Goal: Task Accomplishment & Management: Manage account settings

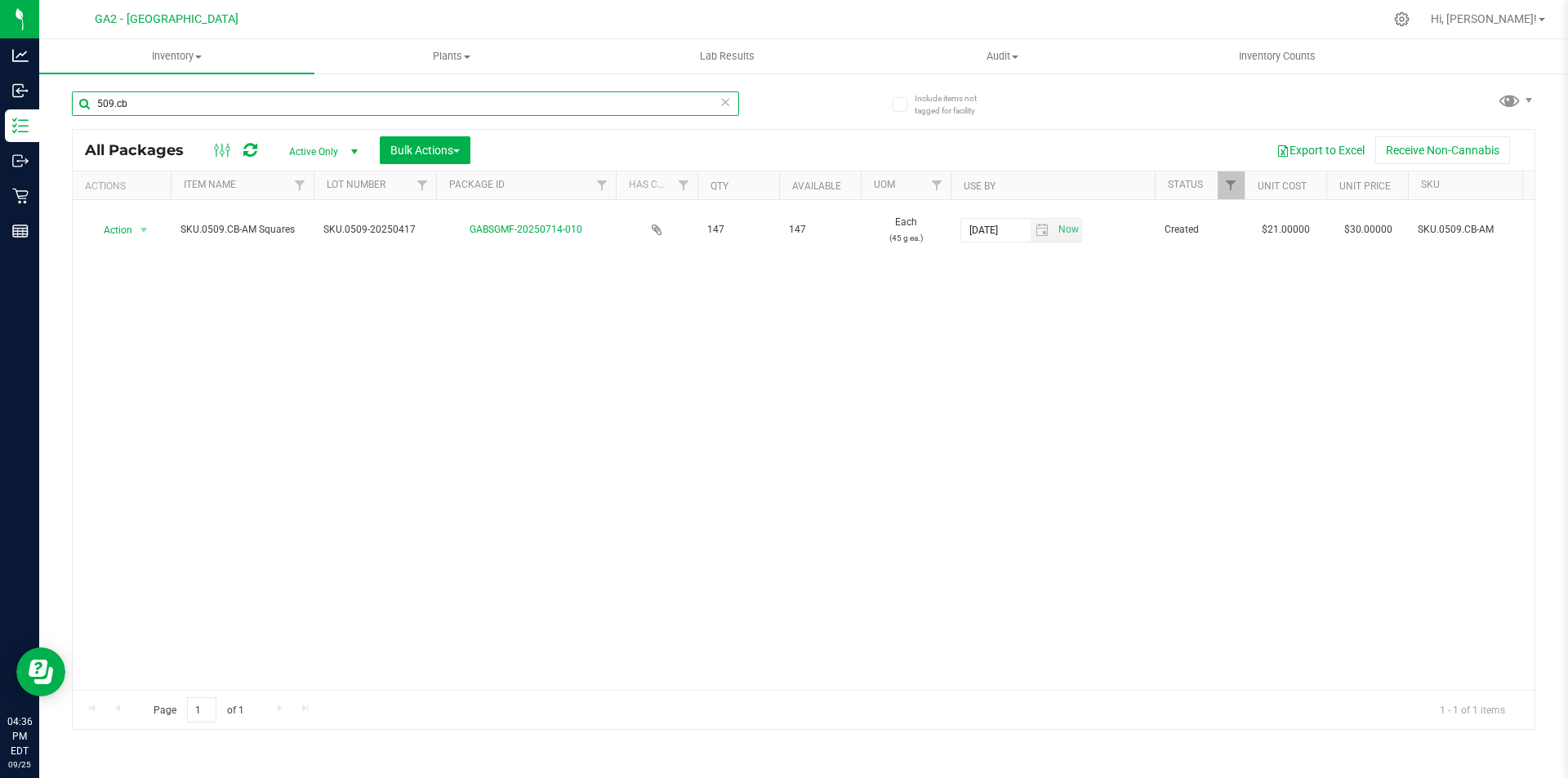
drag, startPoint x: 151, startPoint y: 111, endPoint x: 41, endPoint y: 100, distance: 110.5
click at [41, 100] on div "Include items not tagged for facility 509.cb All Packages Active Only Active On…" at bounding box center [803, 321] width 1529 height 498
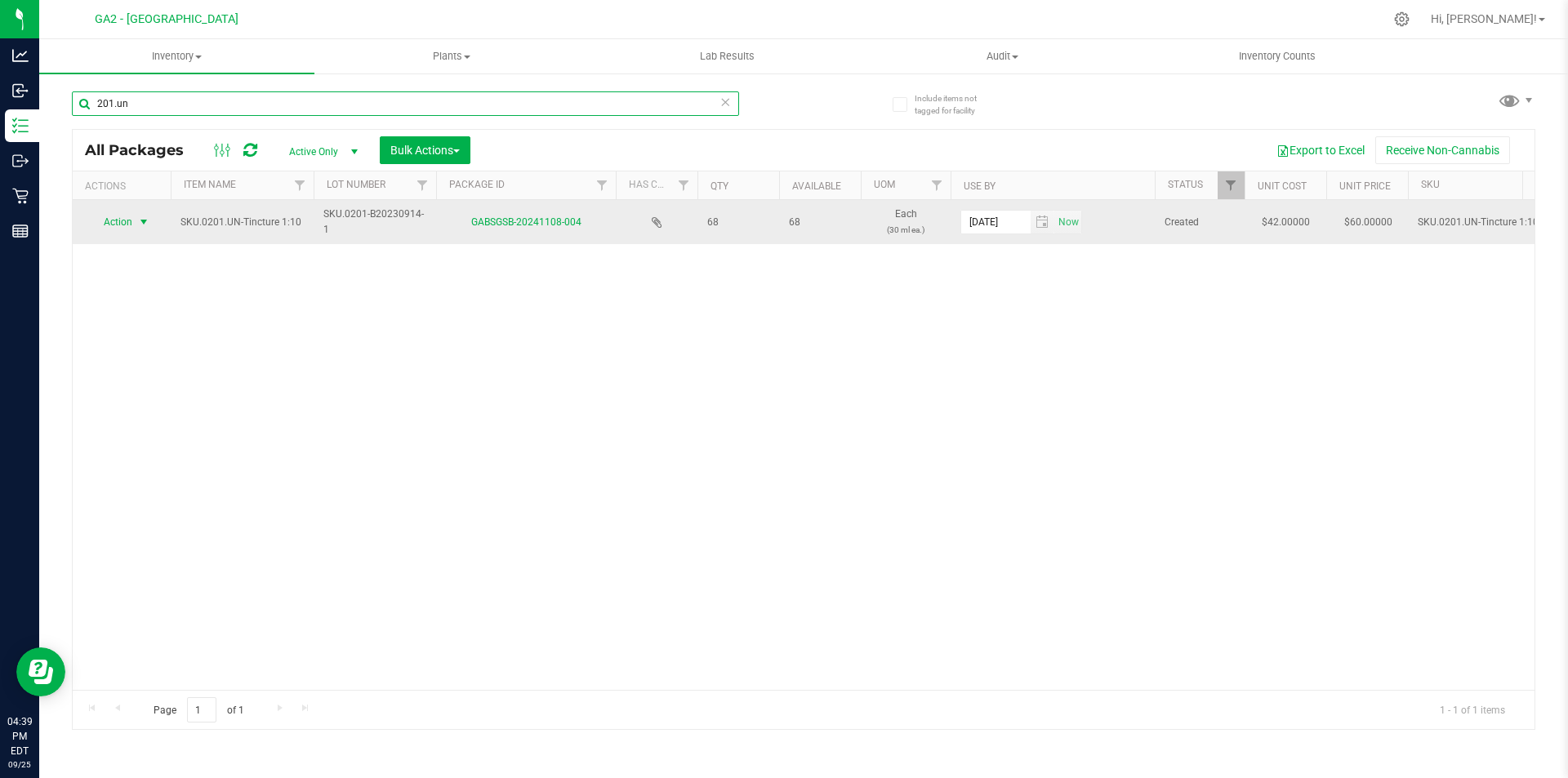
type input "201.un"
click at [143, 224] on span "select" at bounding box center [143, 221] width 13 height 13
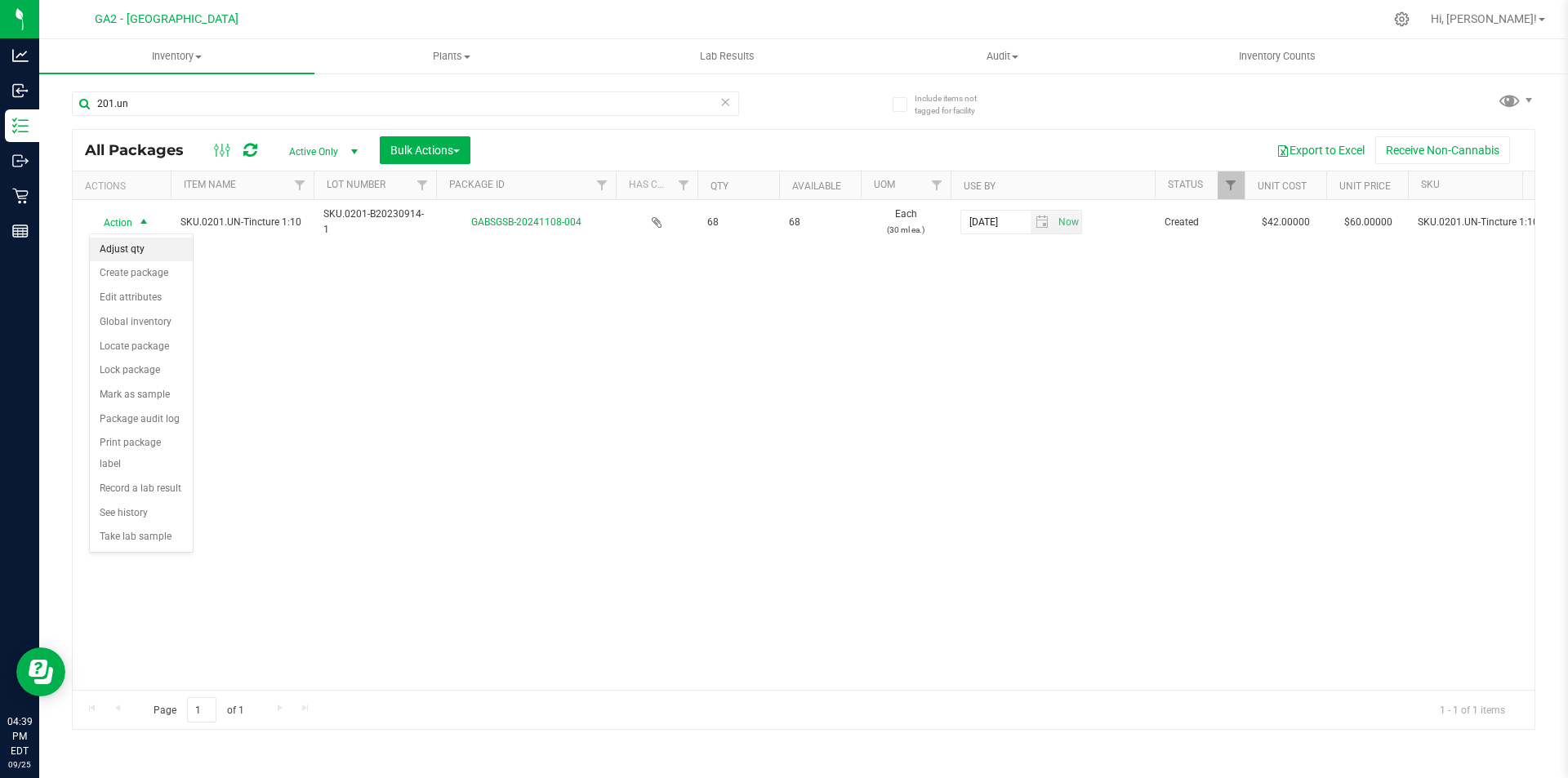
click at [151, 243] on li "Adjust qty" at bounding box center [141, 249] width 103 height 24
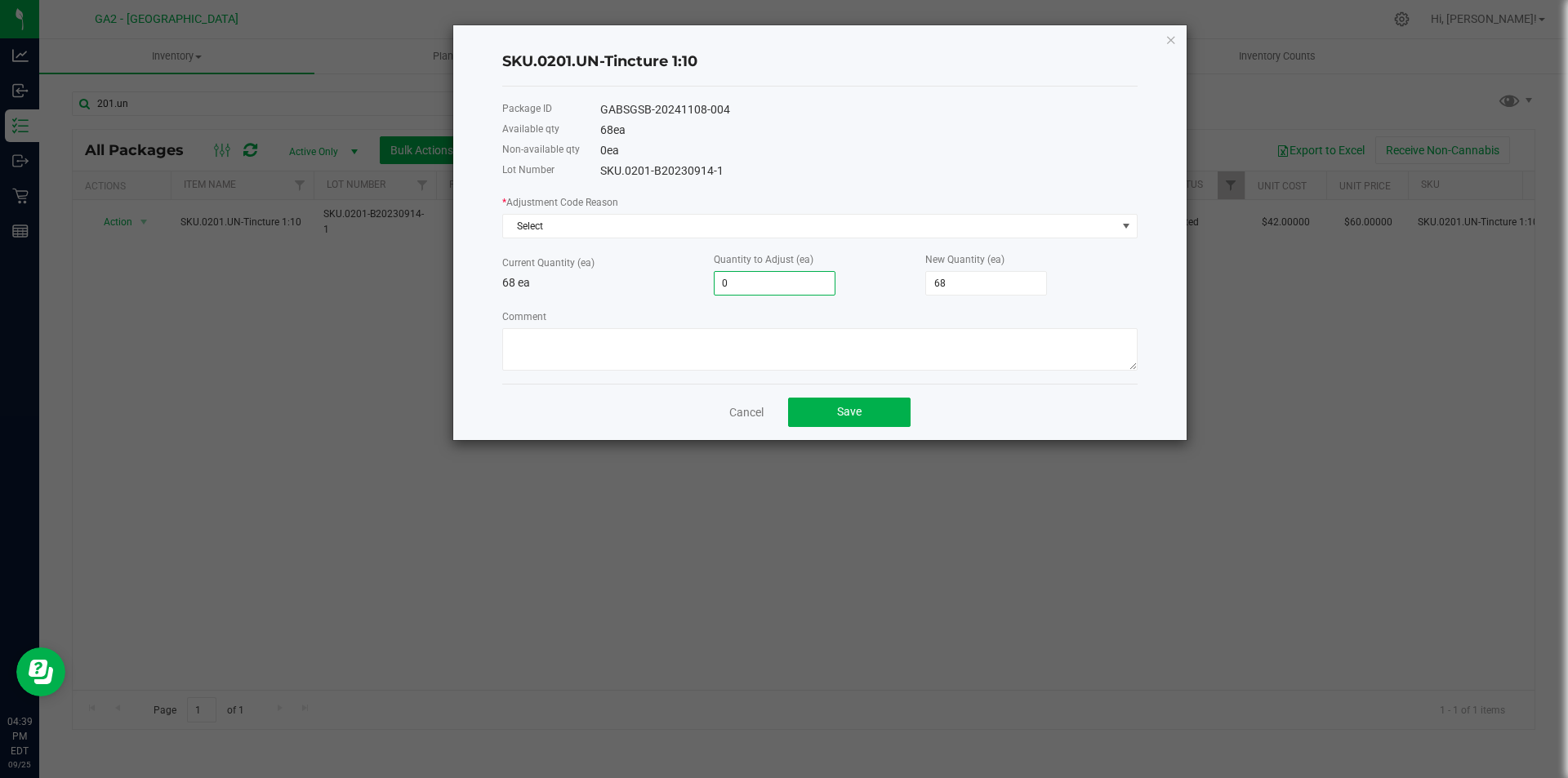
click at [768, 287] on input "0" at bounding box center [775, 283] width 120 height 23
type input "-1"
type input "67"
type input "-1"
click at [805, 169] on div "SKU.0201-B20230914-1" at bounding box center [868, 170] width 537 height 17
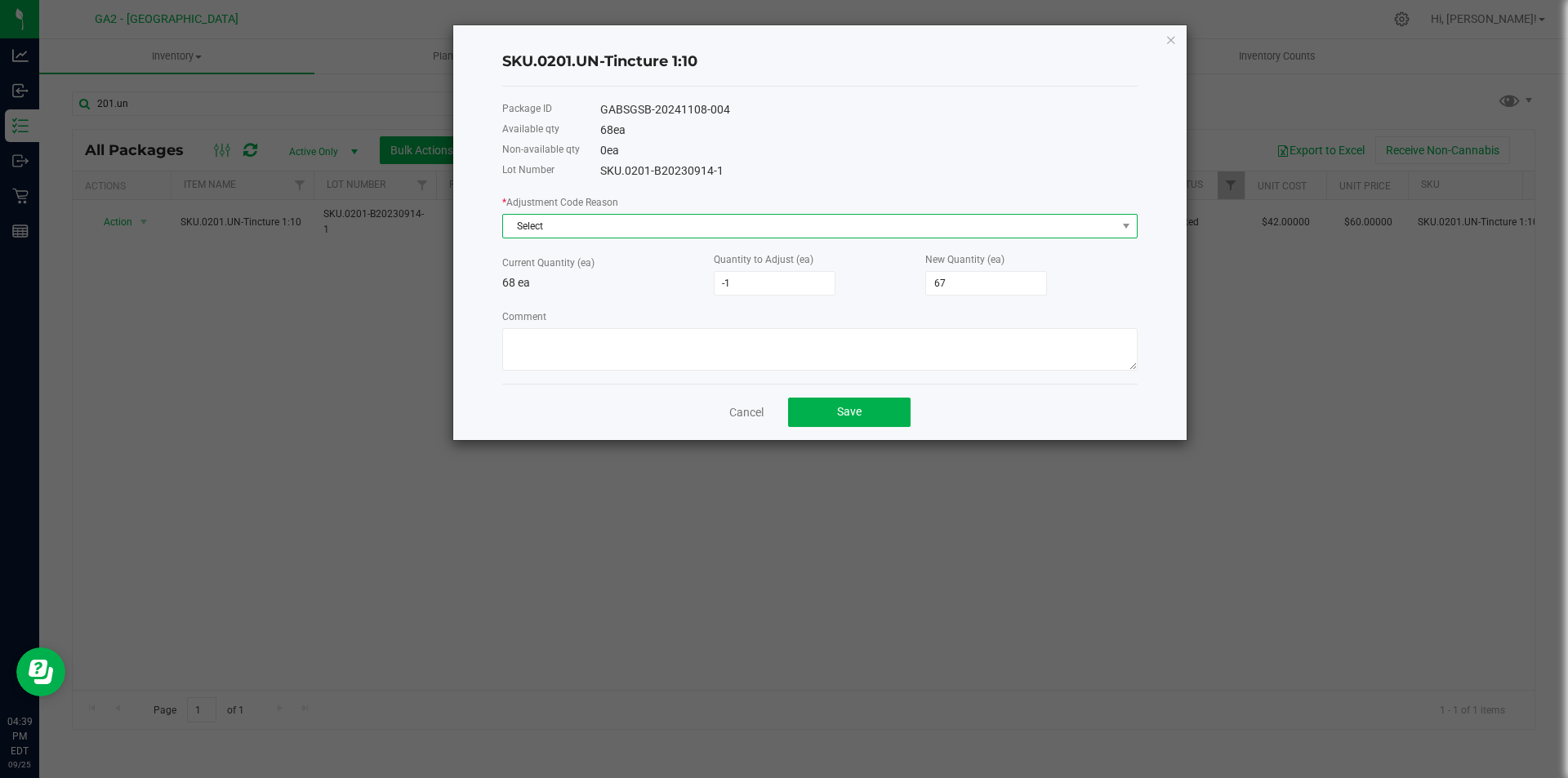
click at [811, 227] on span "Select" at bounding box center [810, 227] width 613 height 23
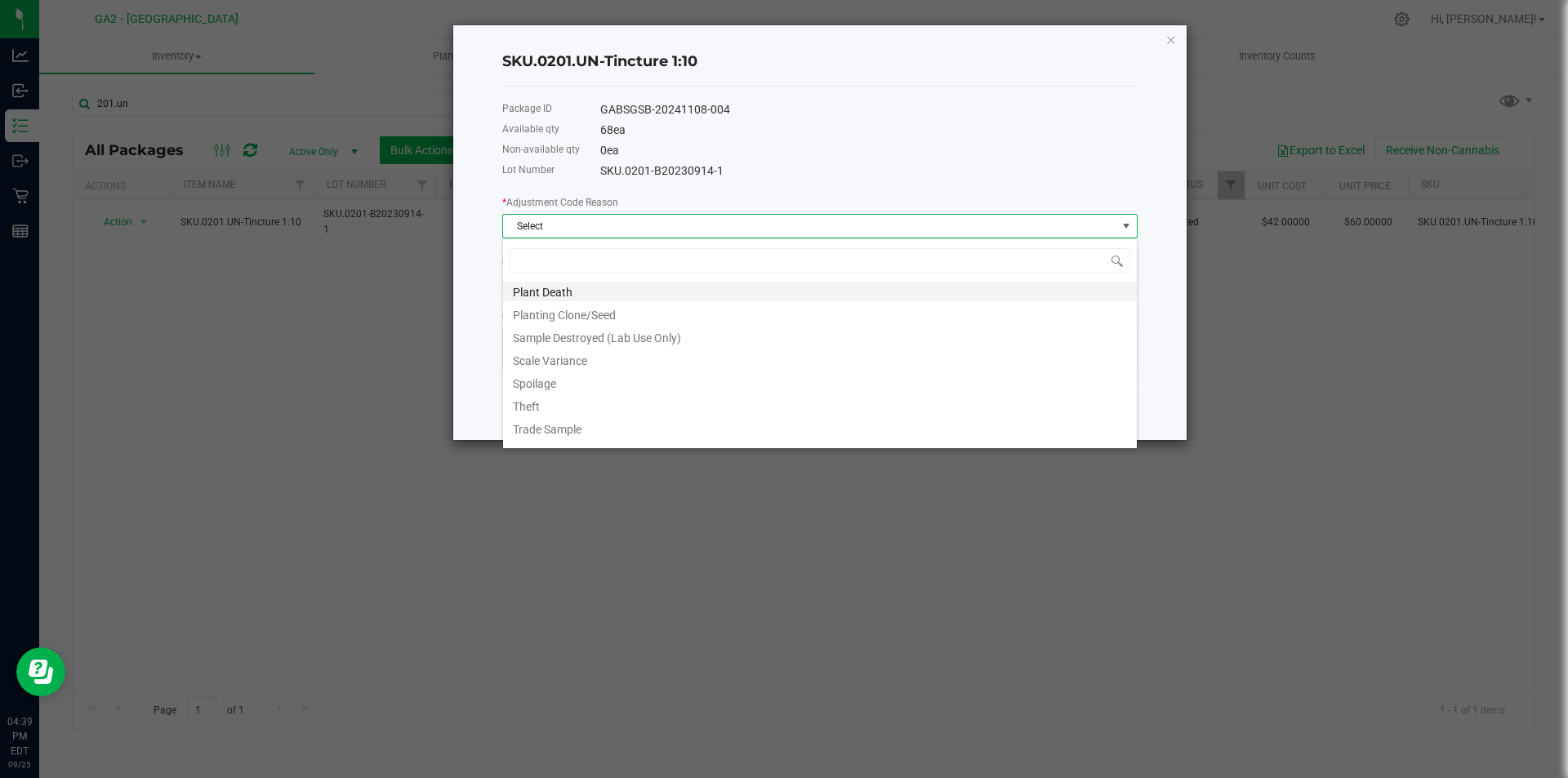
scroll to position [179, 0]
click at [563, 430] on li "Waste" at bounding box center [819, 434] width 634 height 23
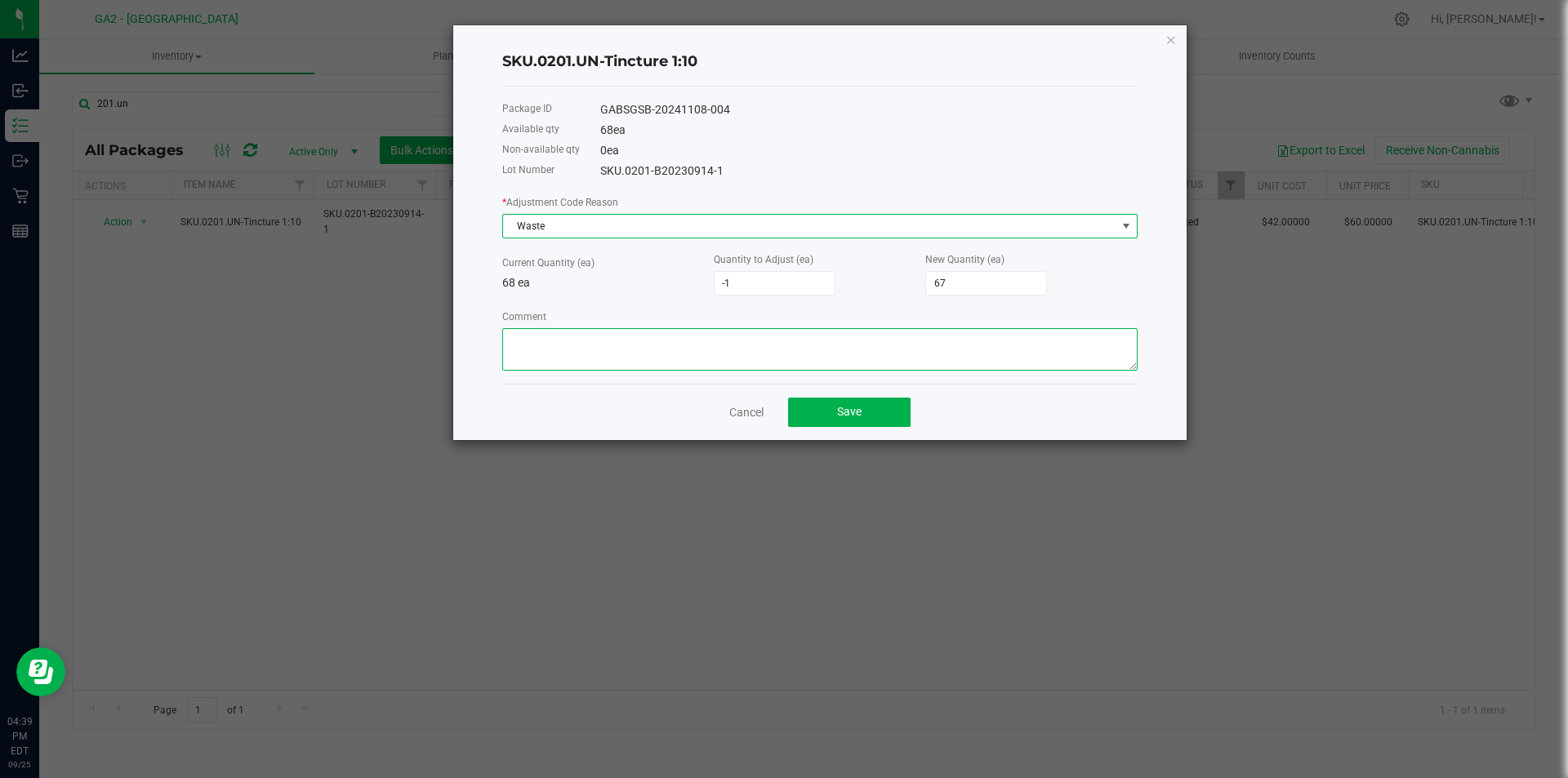
click at [619, 358] on textarea "Comment" at bounding box center [819, 349] width 636 height 42
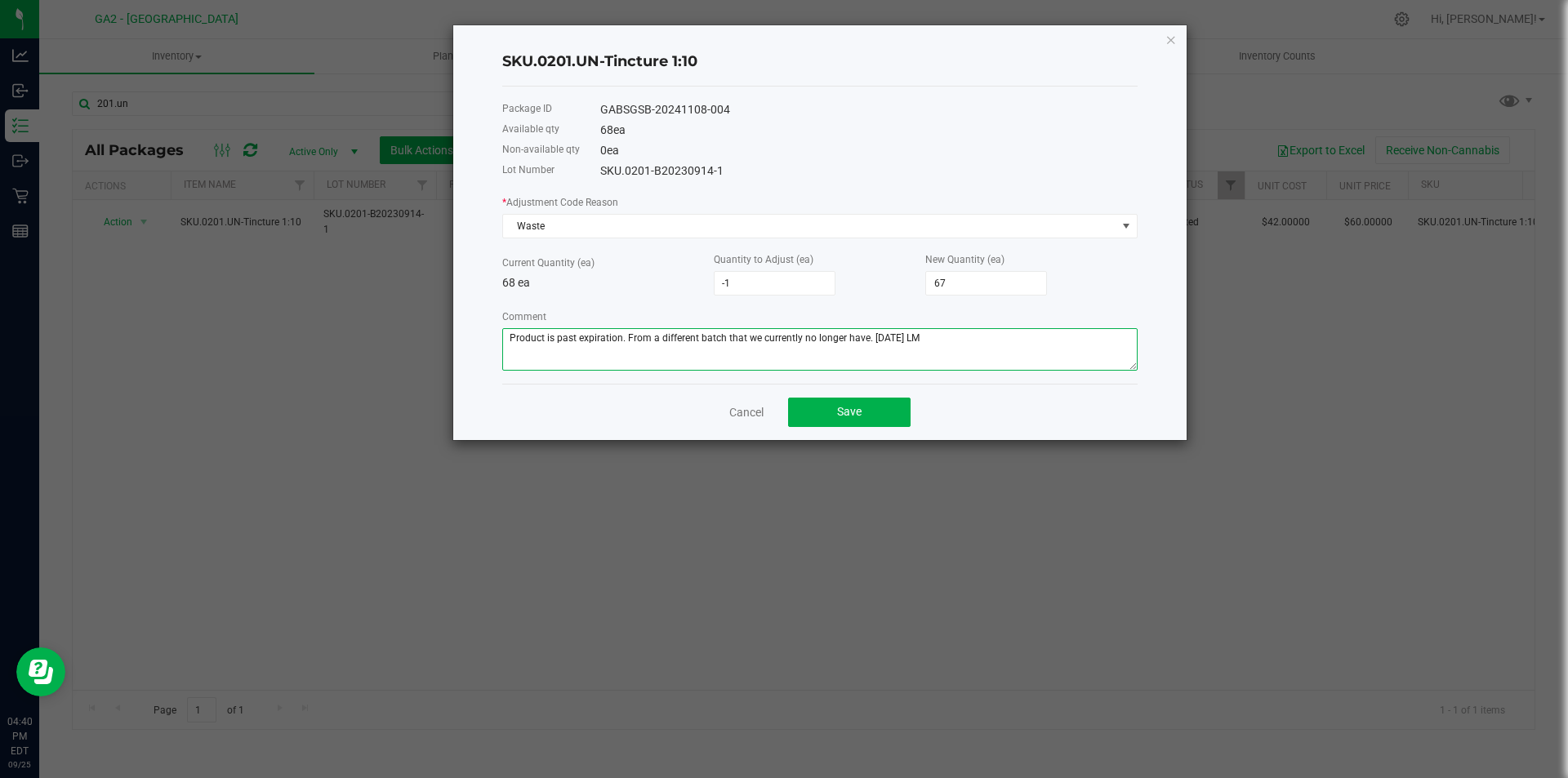
type textarea "Product is past expiration. From a different batch that we currently no longer …"
click at [658, 268] on div "Current Quantity (ea) 68 ea" at bounding box center [608, 272] width 212 height 38
click at [875, 415] on button "Save" at bounding box center [849, 412] width 123 height 30
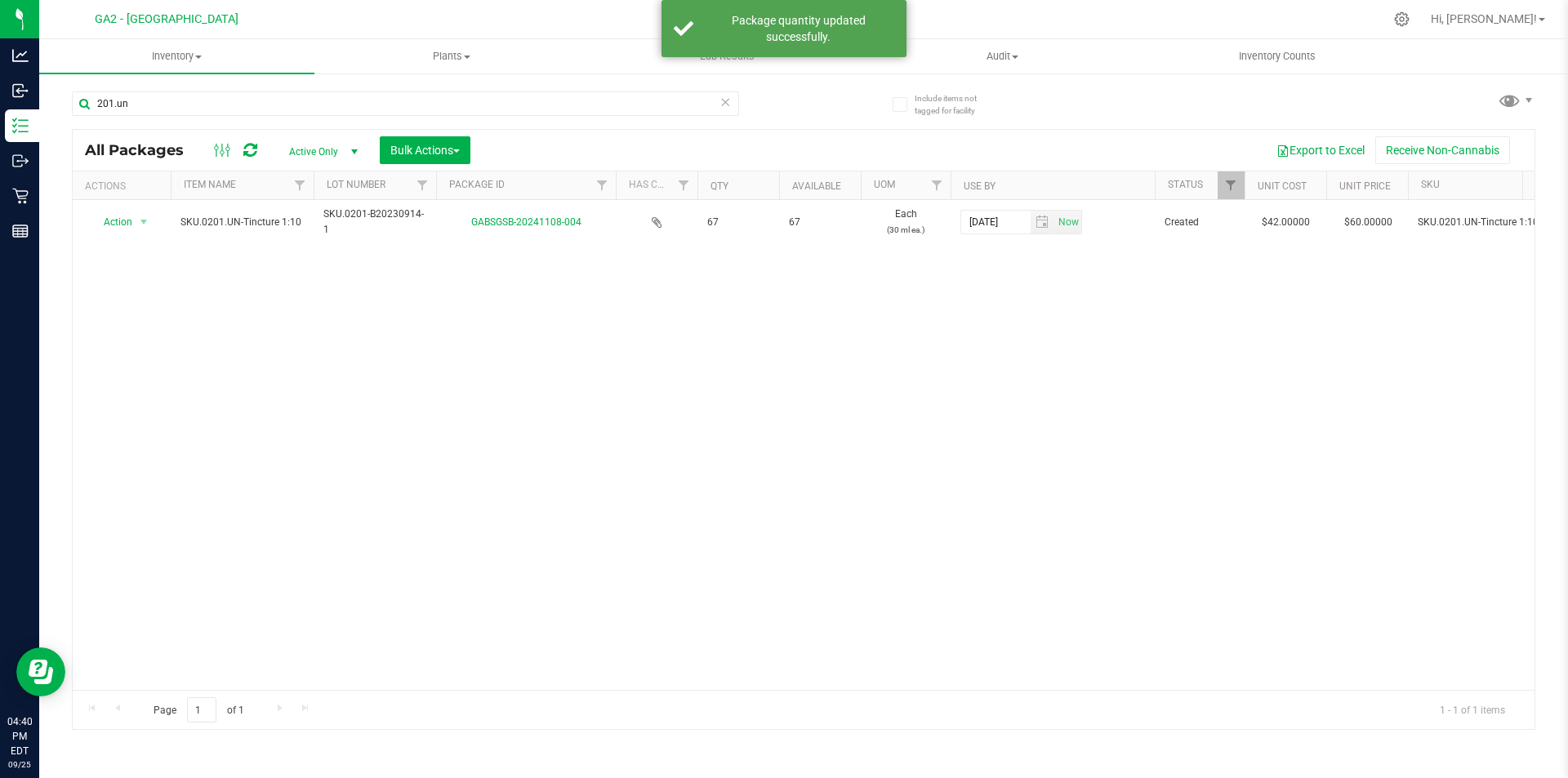
click at [725, 107] on icon at bounding box center [724, 101] width 12 height 20
